Goal: Task Accomplishment & Management: Use online tool/utility

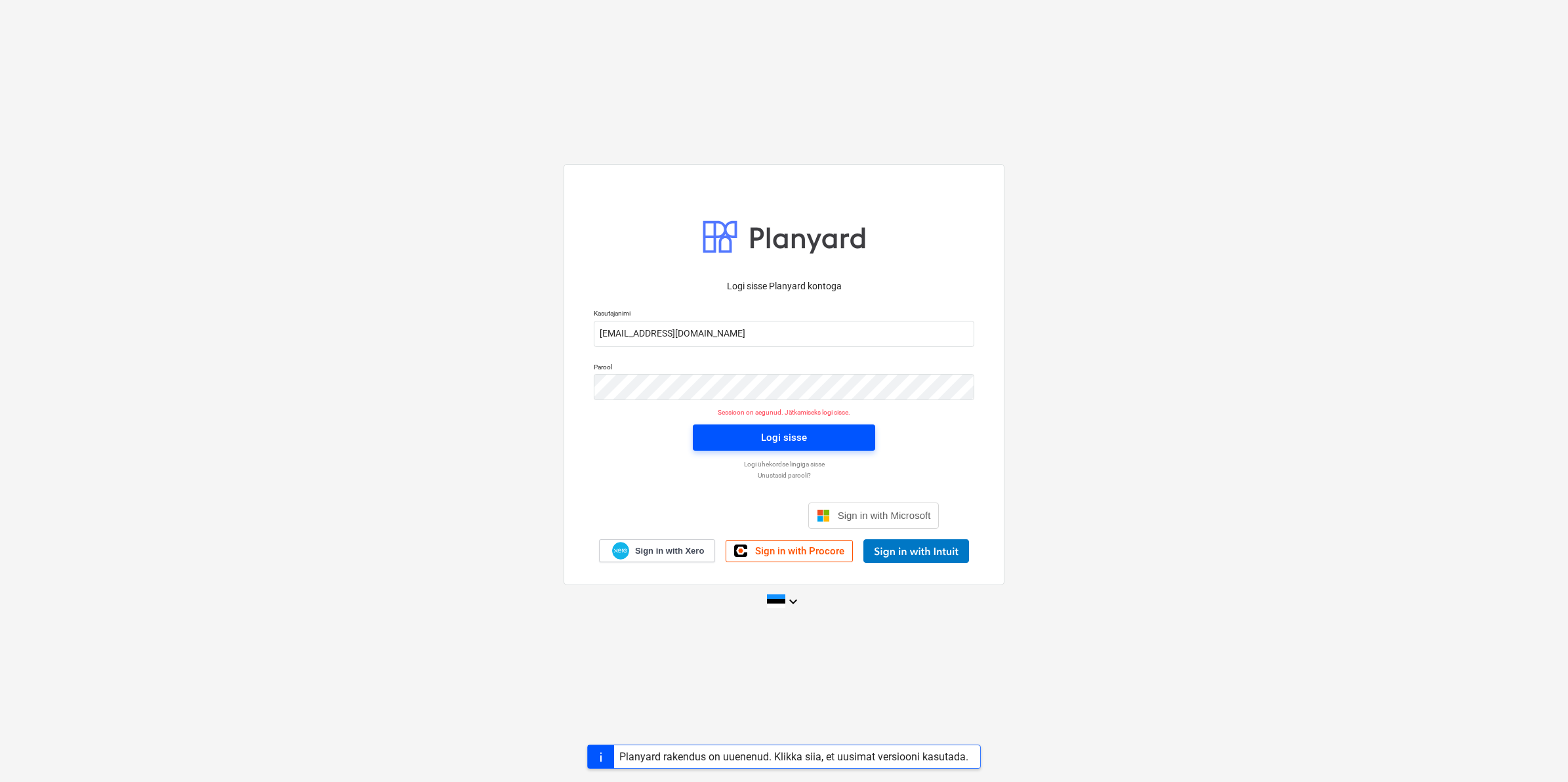
click at [741, 440] on span "Logi sisse" at bounding box center [784, 438] width 151 height 17
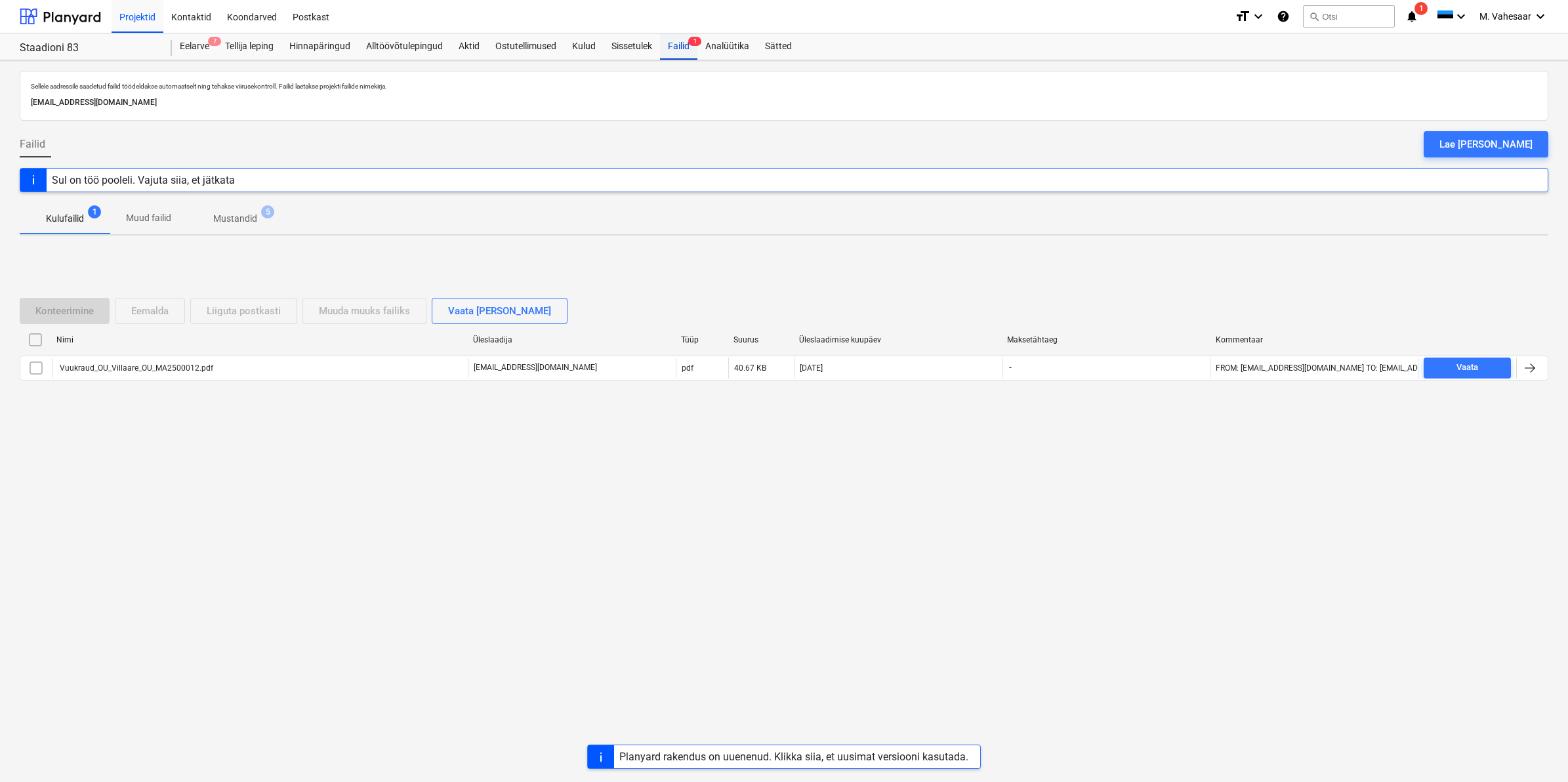
drag, startPoint x: 677, startPoint y: 46, endPoint x: 676, endPoint y: 54, distance: 8.1
click at [677, 46] on div "Failid 1" at bounding box center [678, 46] width 38 height 26
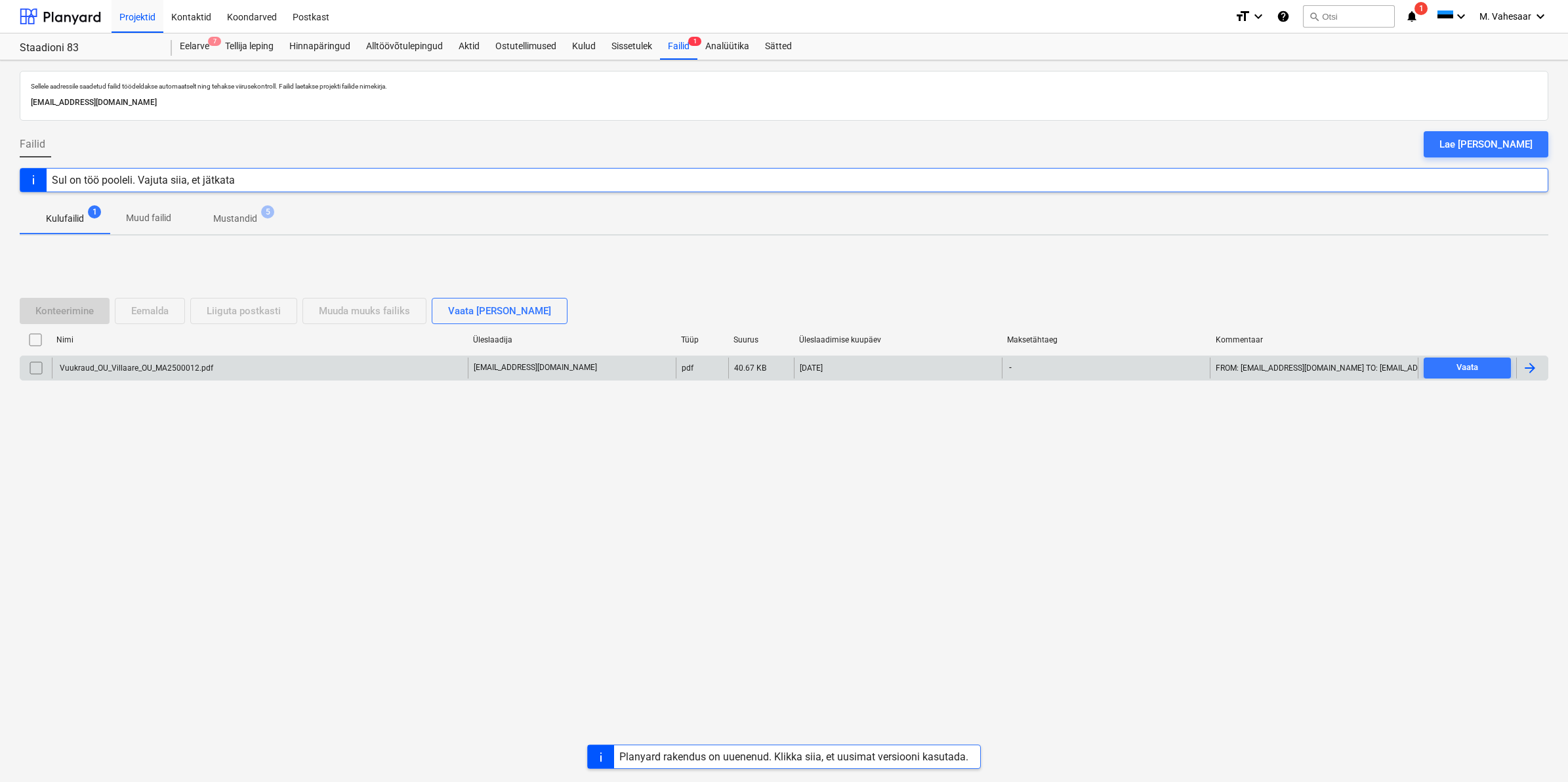
click at [131, 376] on div "Vuukraud_OU_Villaare_OU_MA2500012.pdf" at bounding box center [259, 367] width 416 height 21
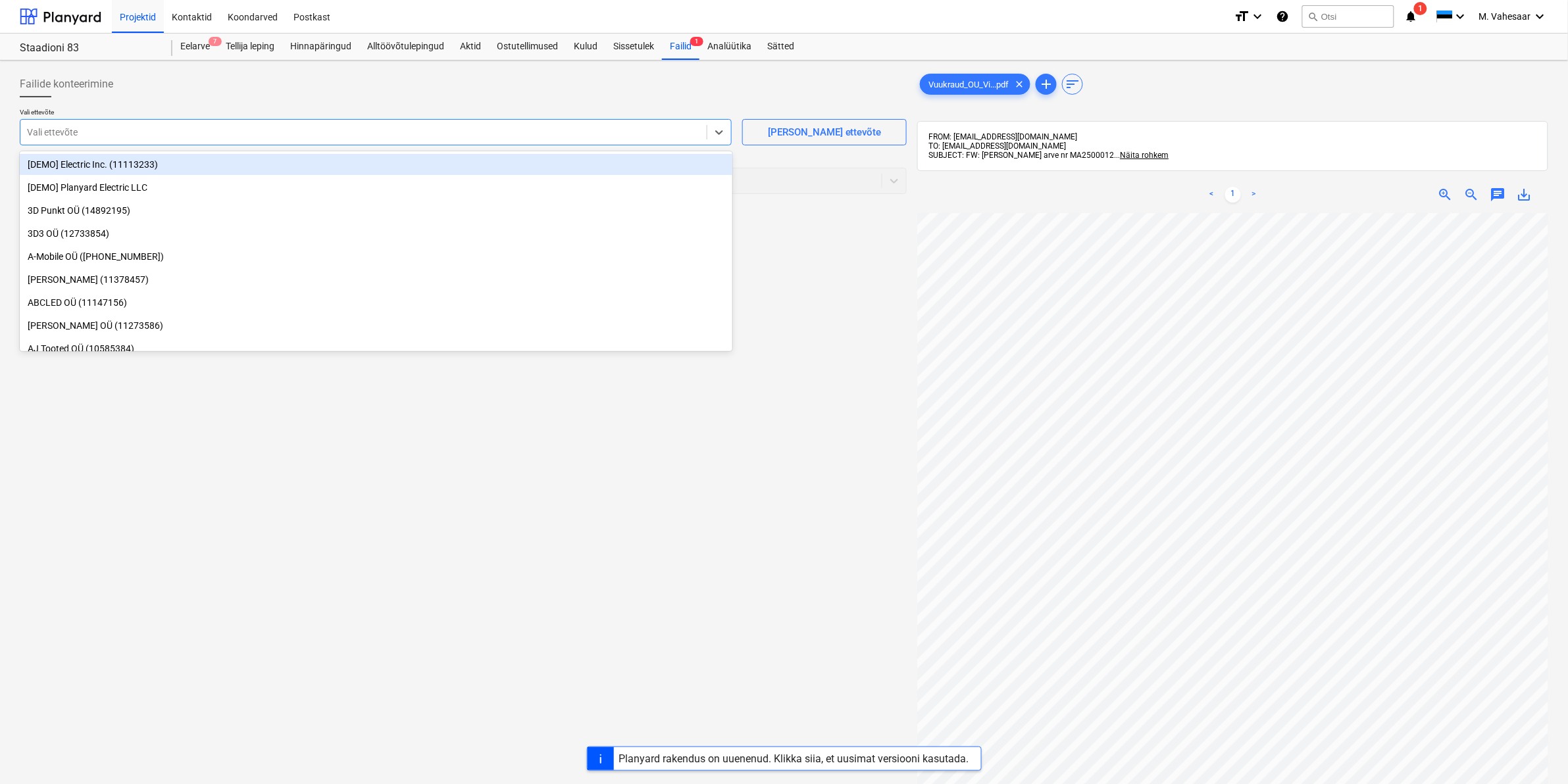
click at [167, 129] on div at bounding box center [363, 132] width 673 height 13
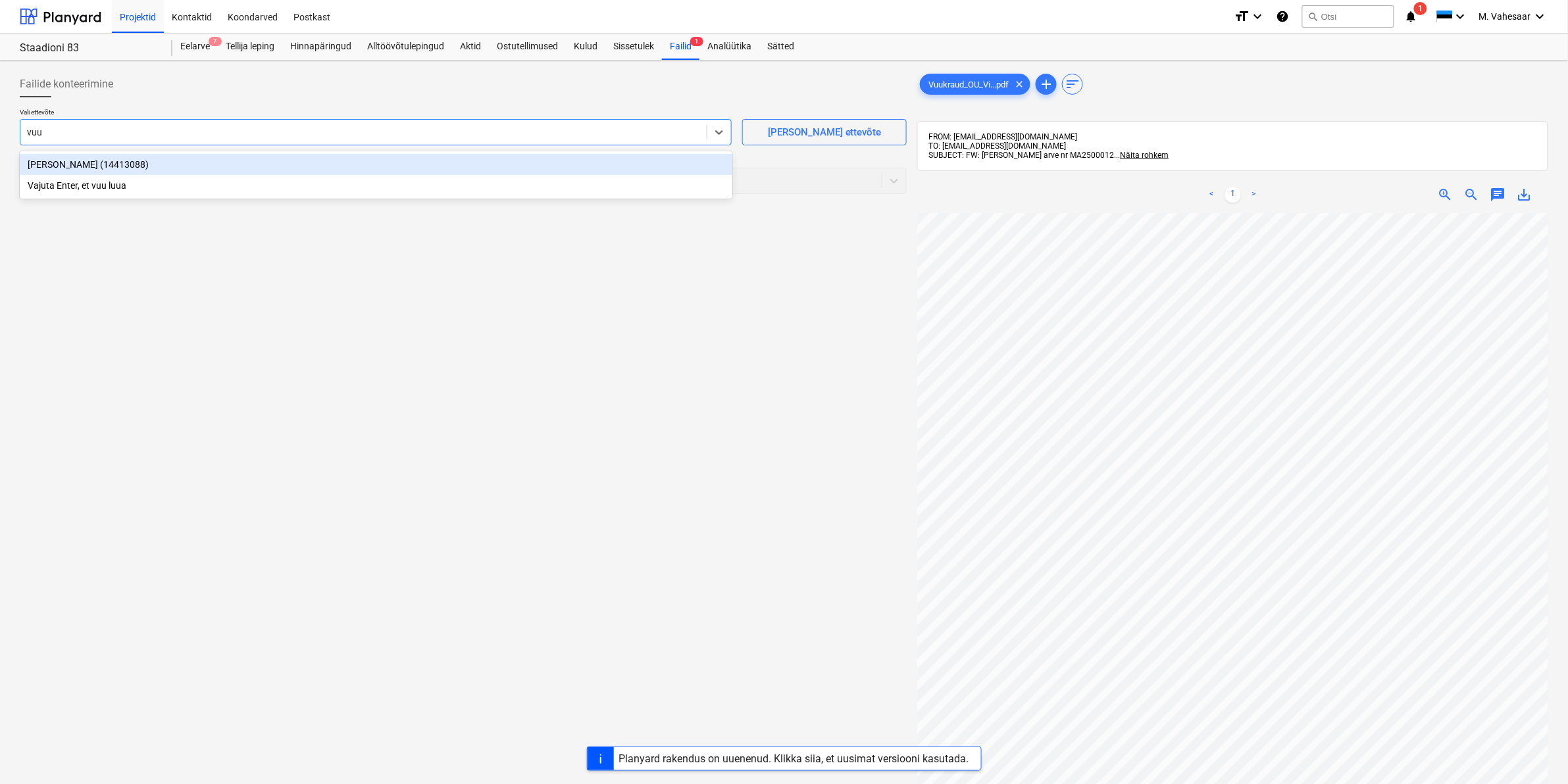
type input "vuuk"
click at [88, 167] on div "[PERSON_NAME] (14413088)" at bounding box center [376, 164] width 713 height 21
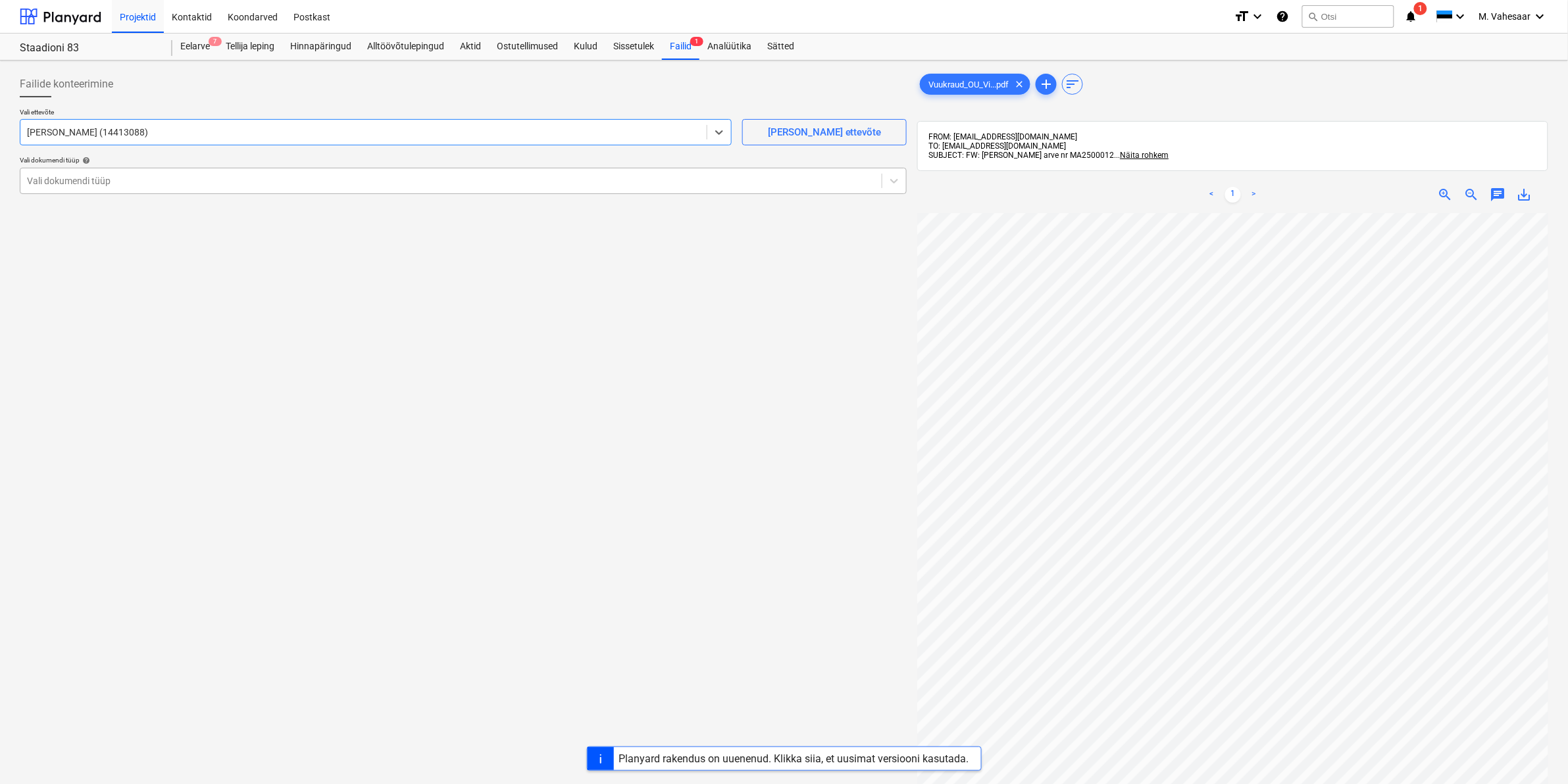
click at [83, 182] on div at bounding box center [451, 180] width 848 height 13
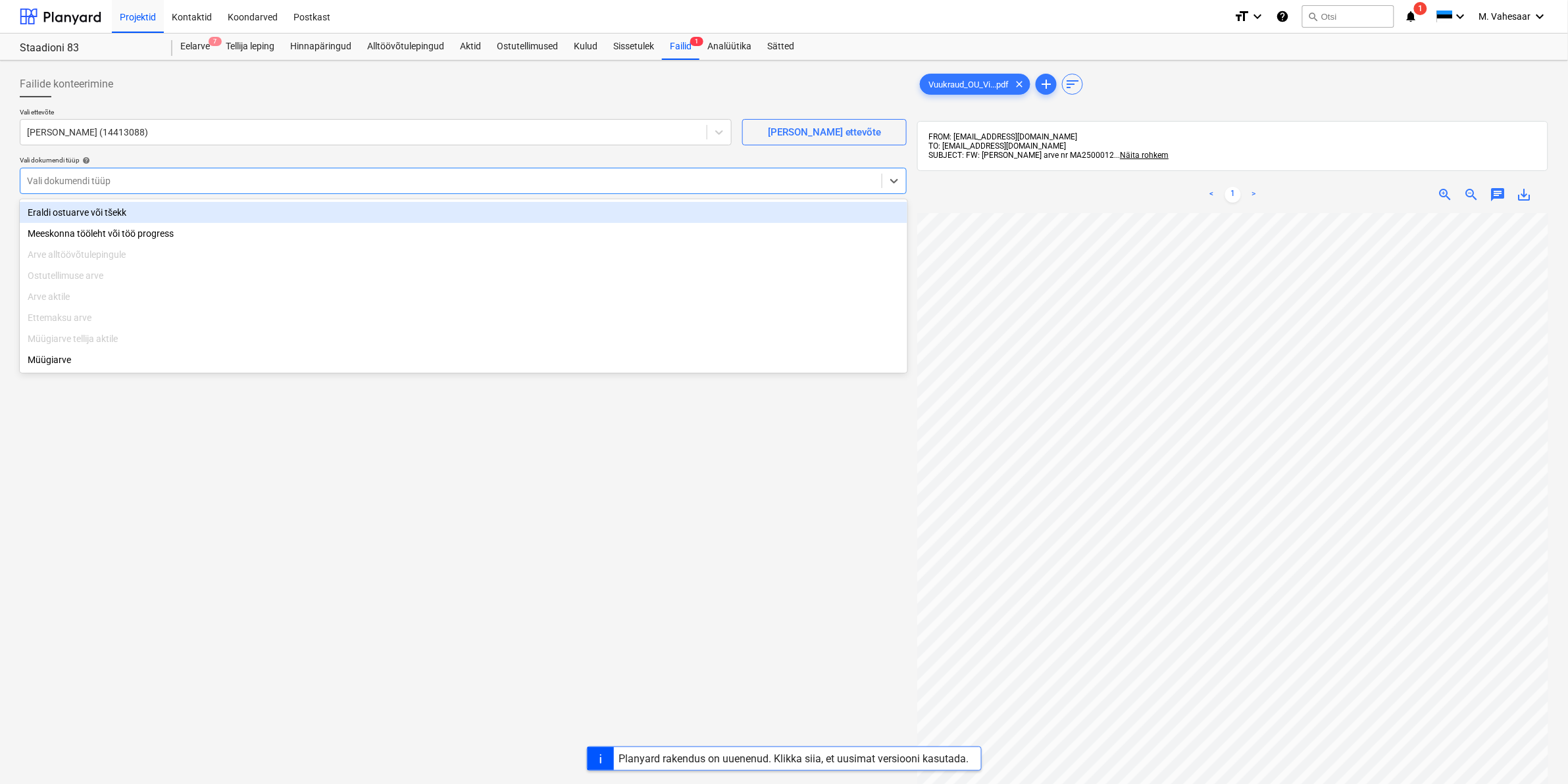
click at [67, 218] on div "Eraldi ostuarve või tšekk" at bounding box center [463, 212] width 888 height 21
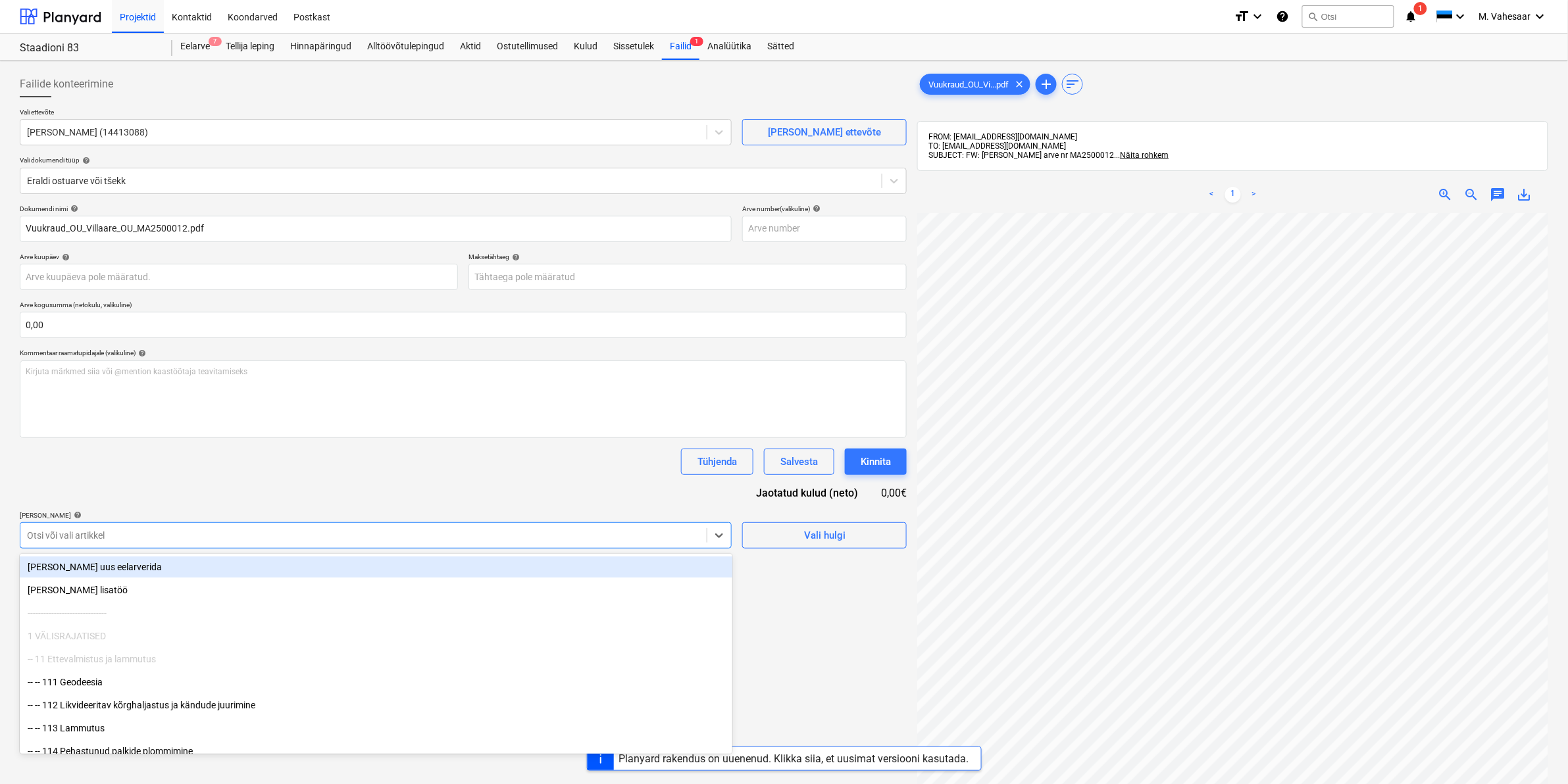
click at [86, 530] on div at bounding box center [363, 536] width 673 height 13
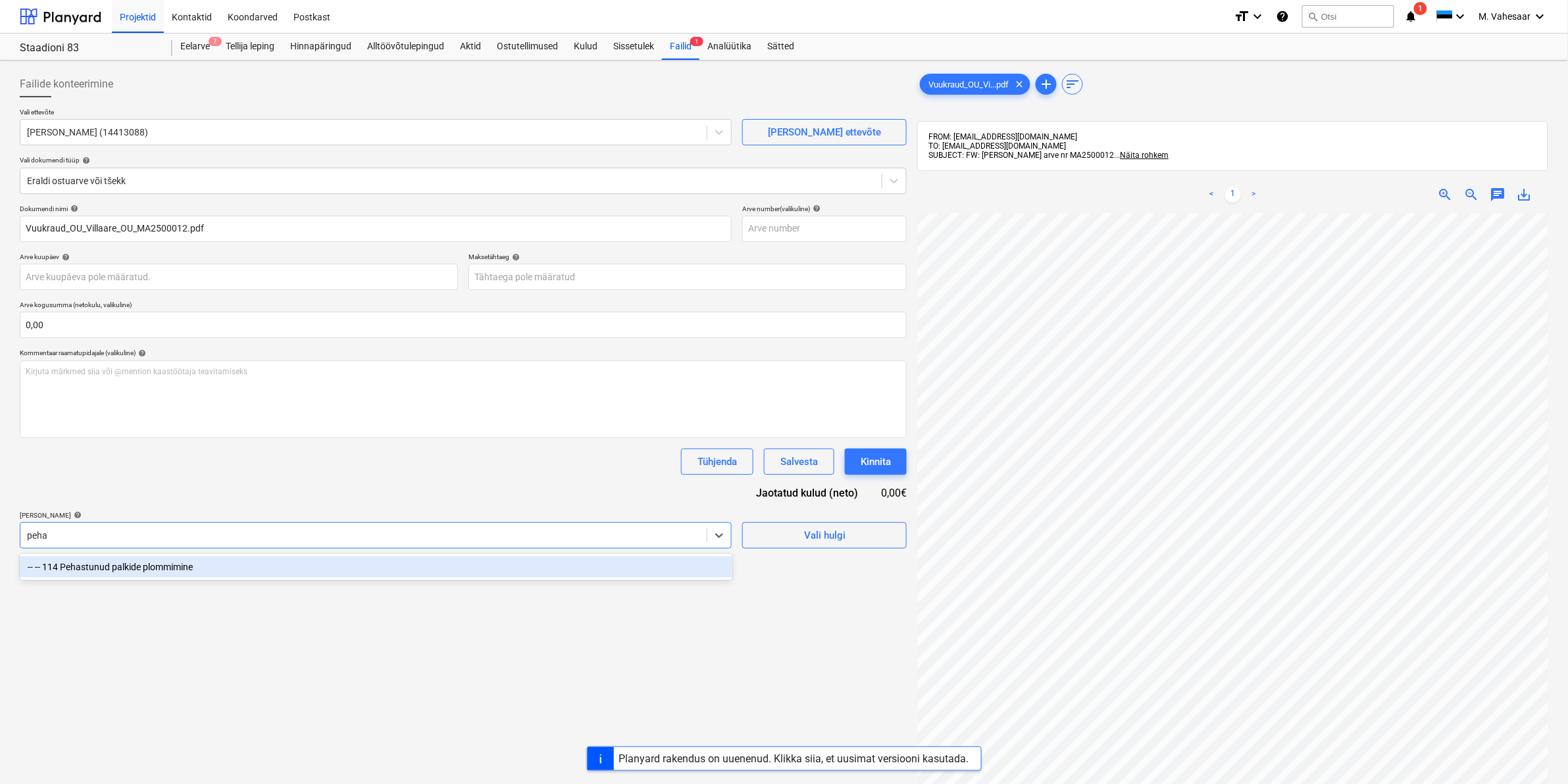
type input "pehas"
click at [145, 573] on div "-- -- 114 Pehastunud palkide plommimine" at bounding box center [376, 566] width 713 height 21
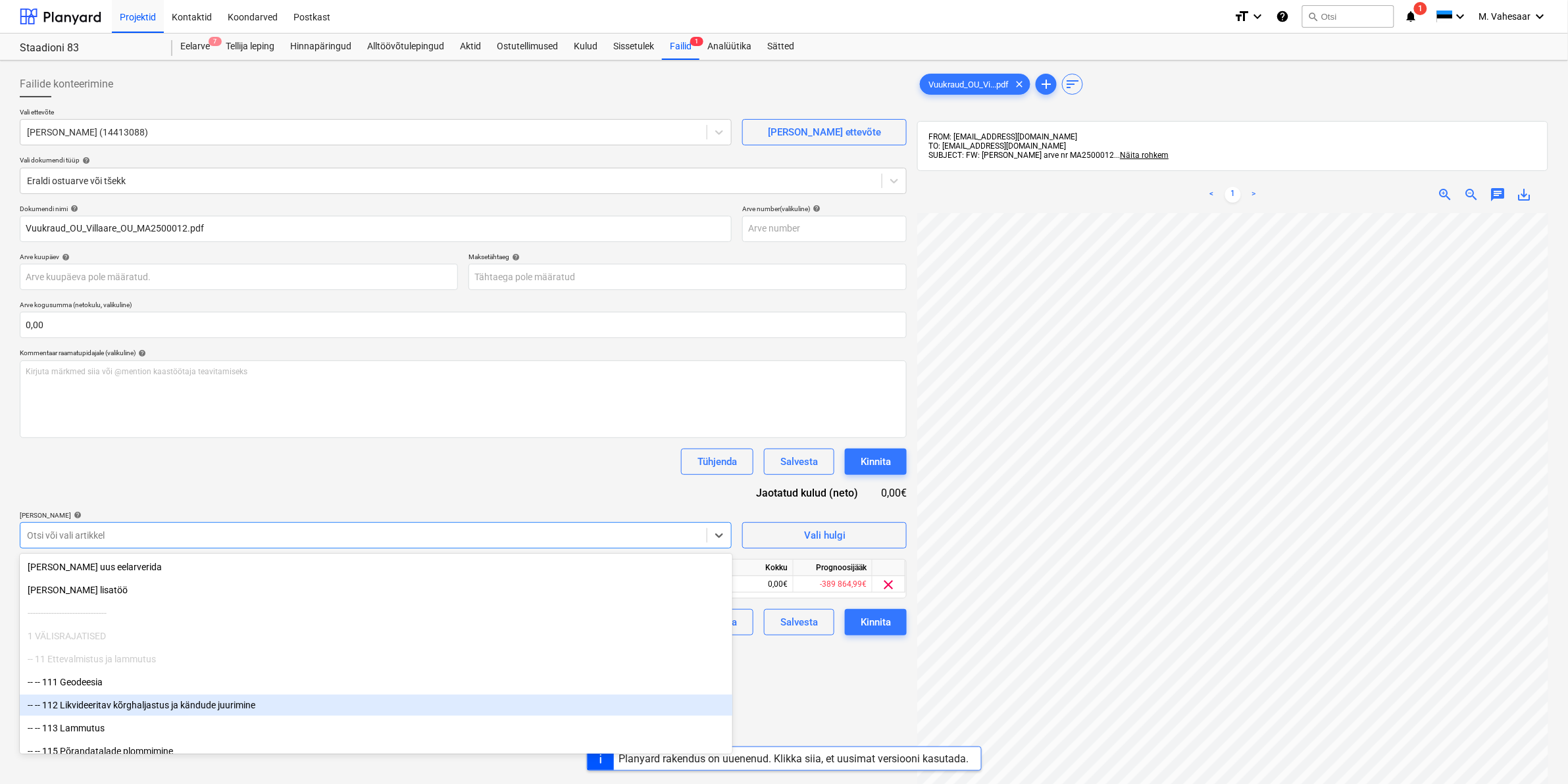
drag, startPoint x: 791, startPoint y: 700, endPoint x: 787, endPoint y: 705, distance: 6.4
click at [793, 700] on div "Failide konteerimine Vali ettevõte Vuukraud OÜ (14413088) [PERSON_NAME] uus ett…" at bounding box center [464, 516] width 898 height 901
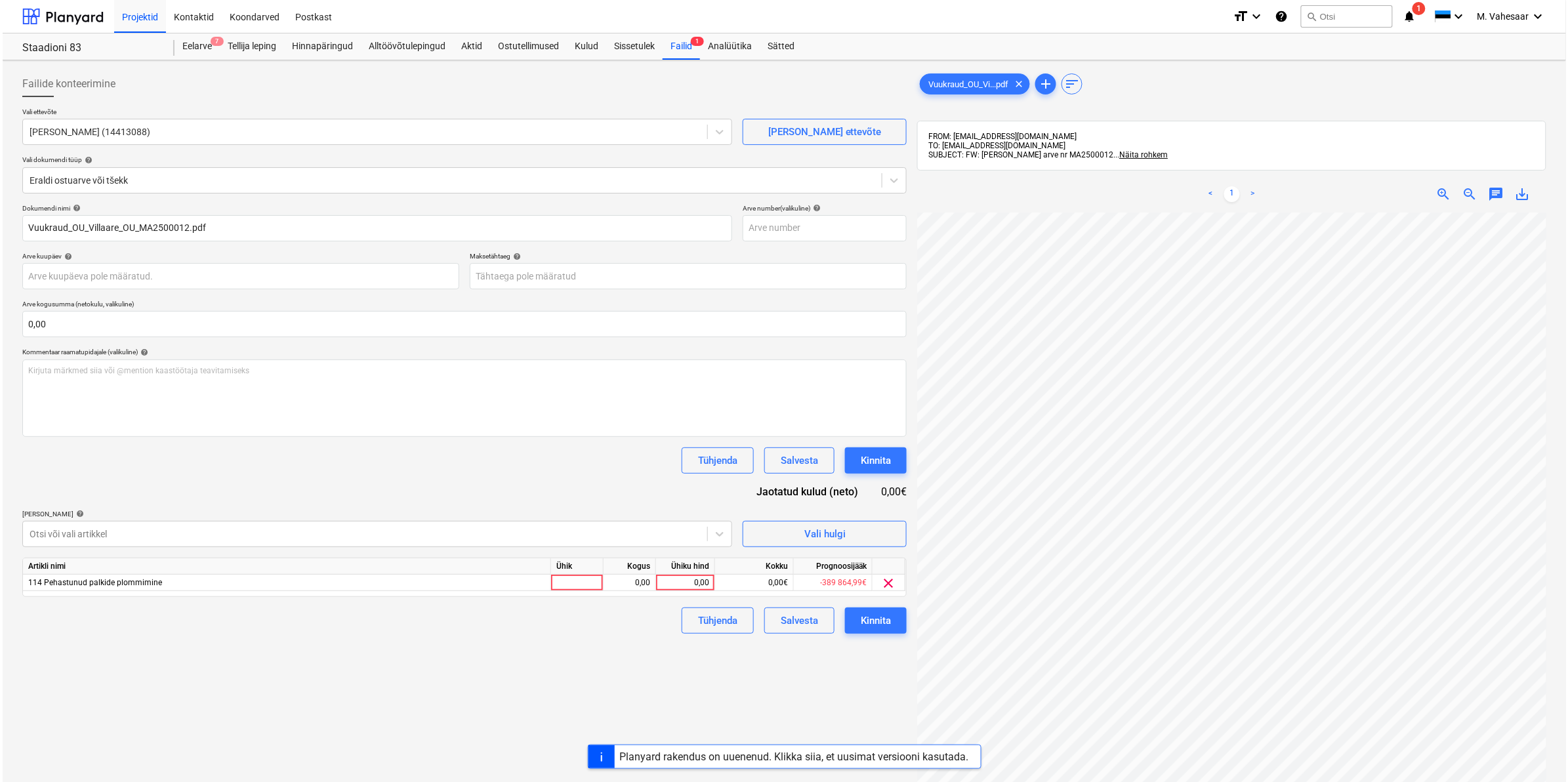
scroll to position [6, 158]
click at [680, 583] on div "0,00" at bounding box center [683, 583] width 48 height 17
type input "18189"
click at [648, 619] on div "Tühjenda Salvesta Kinnita" at bounding box center [461, 620] width 884 height 26
click at [863, 622] on div "Kinnita" at bounding box center [873, 620] width 30 height 17
